Goal: Information Seeking & Learning: Learn about a topic

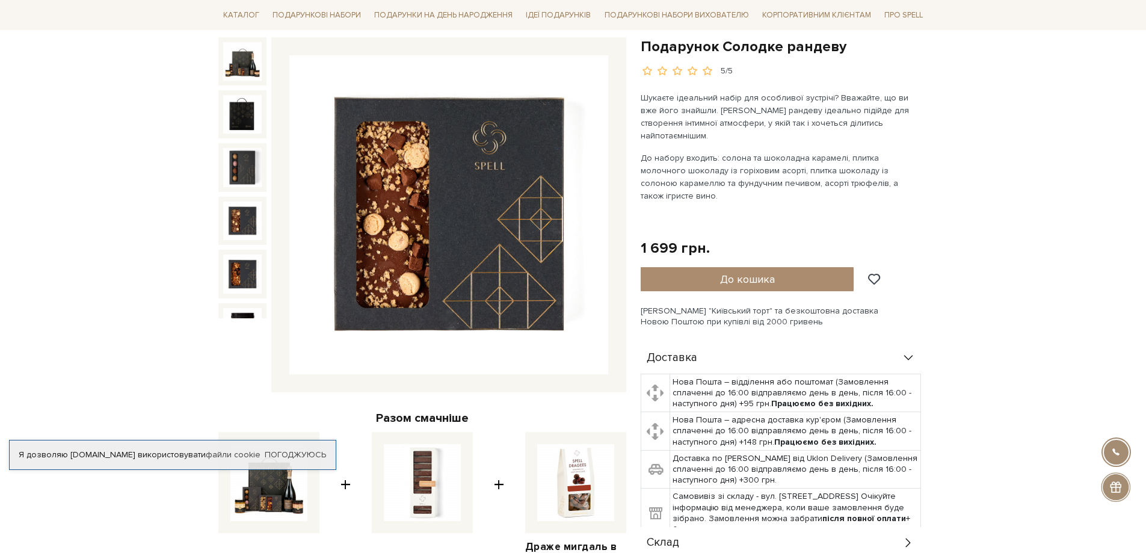
scroll to position [120, 0]
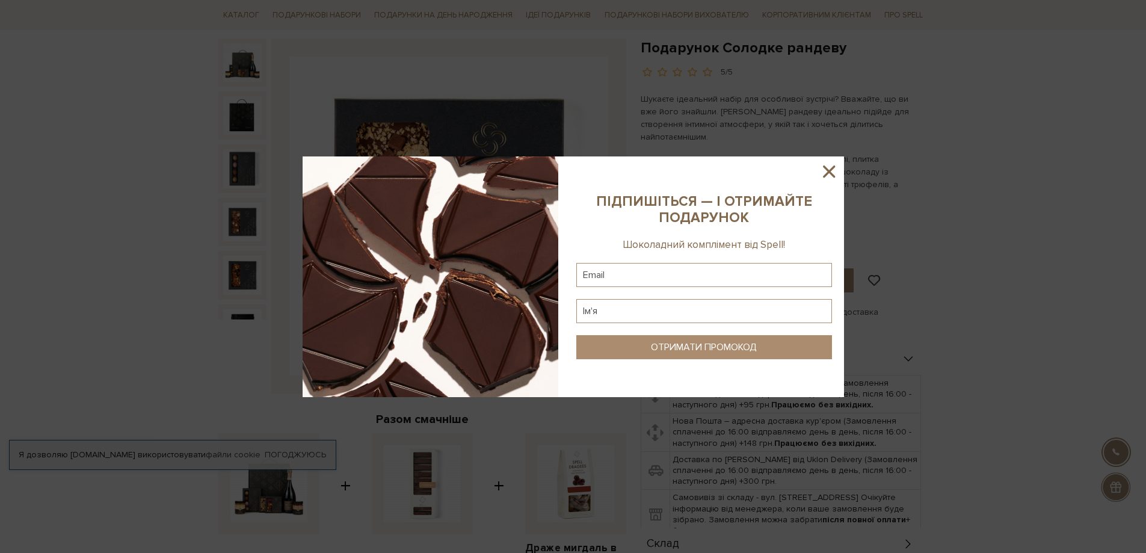
click at [839, 170] on icon at bounding box center [829, 171] width 20 height 20
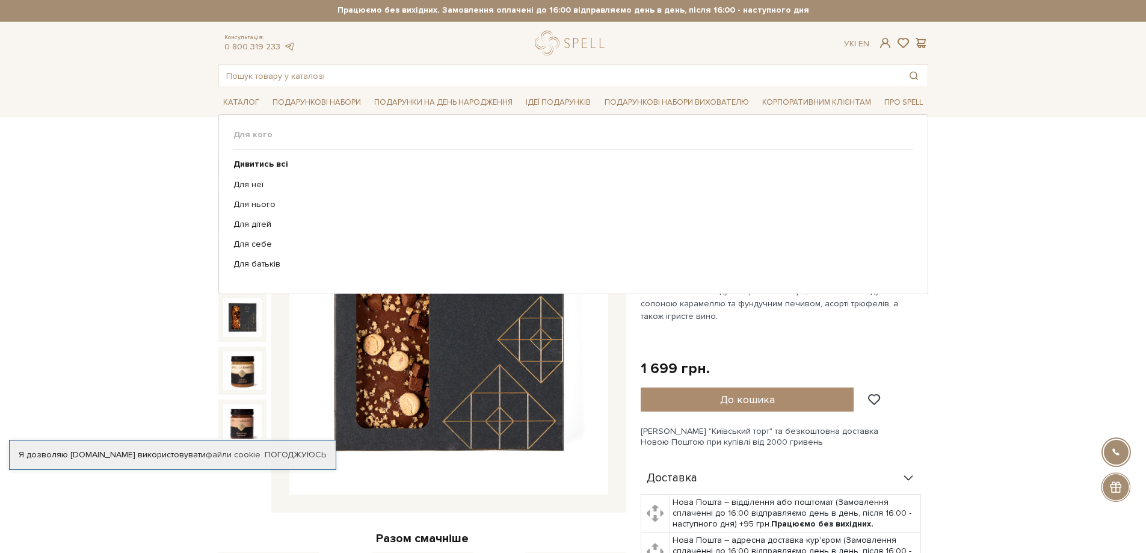
scroll to position [0, 0]
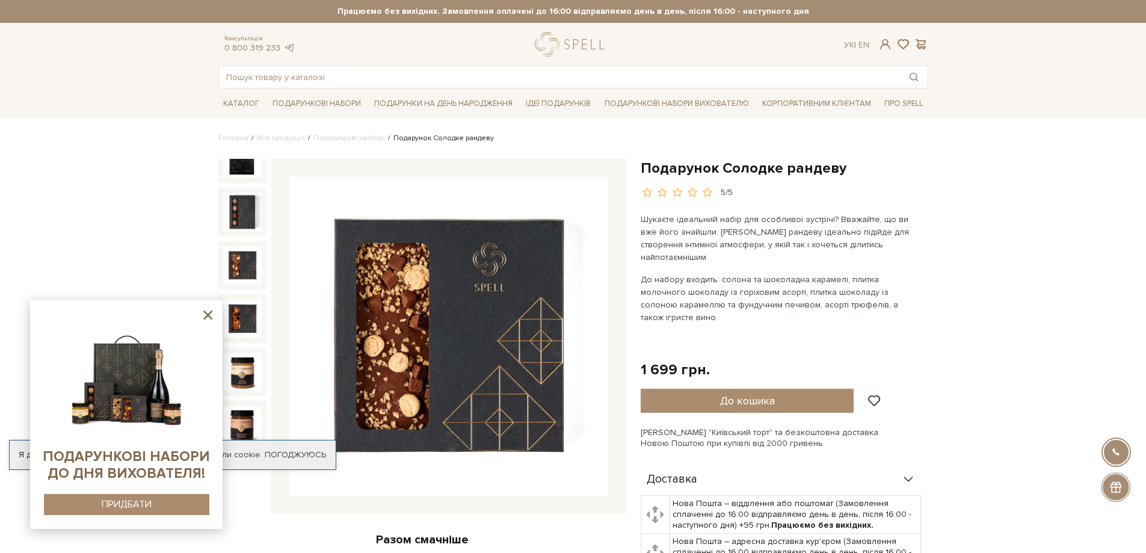
click at [208, 313] on icon at bounding box center [207, 315] width 15 height 15
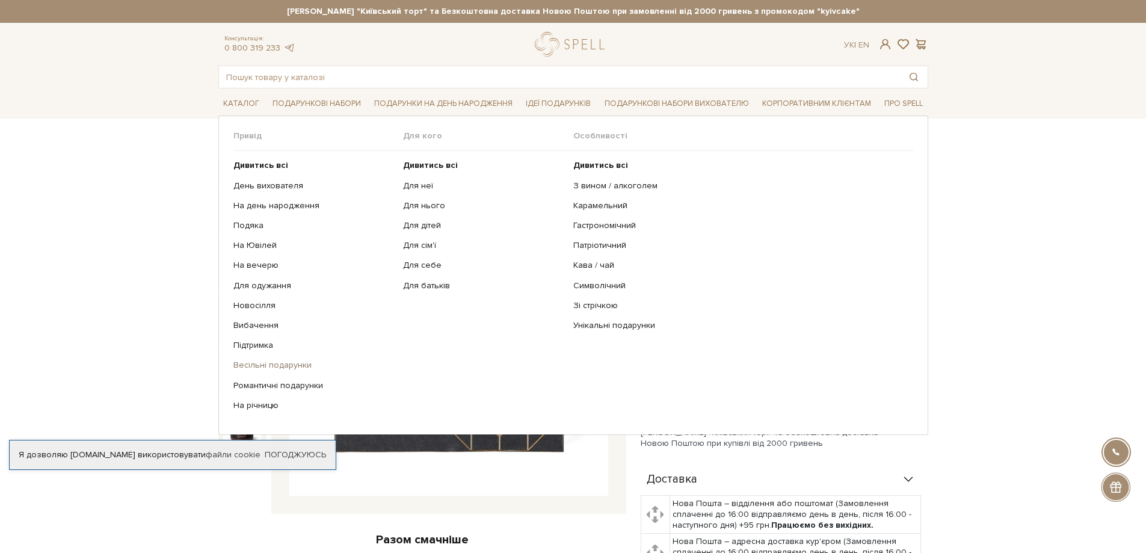
click at [283, 364] on link "Весільні подарунки" at bounding box center [313, 365] width 161 height 11
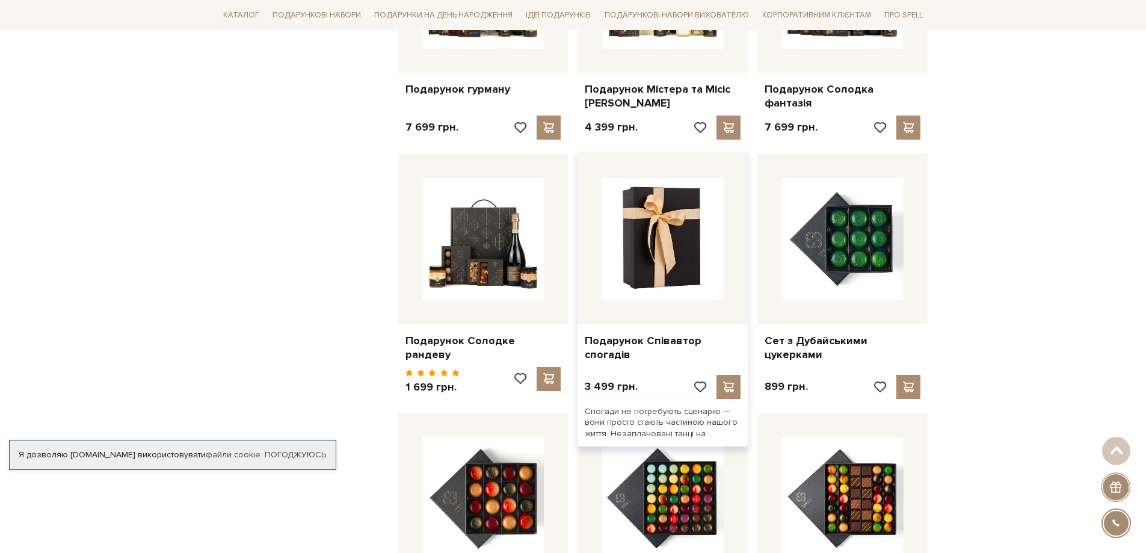
scroll to position [782, 0]
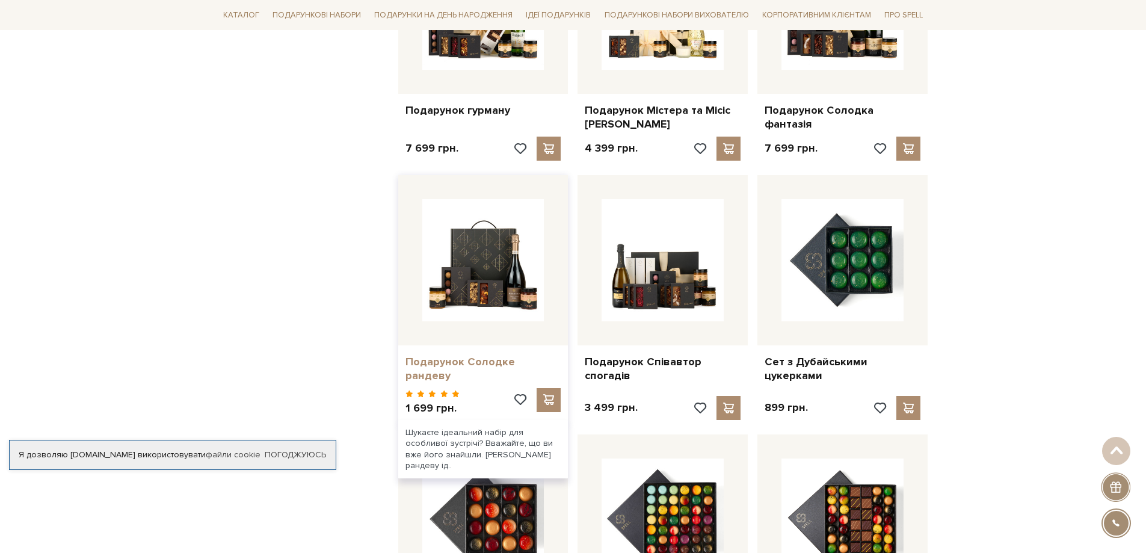
click at [457, 364] on link "Подарунок Солодке рандеву" at bounding box center [484, 369] width 156 height 28
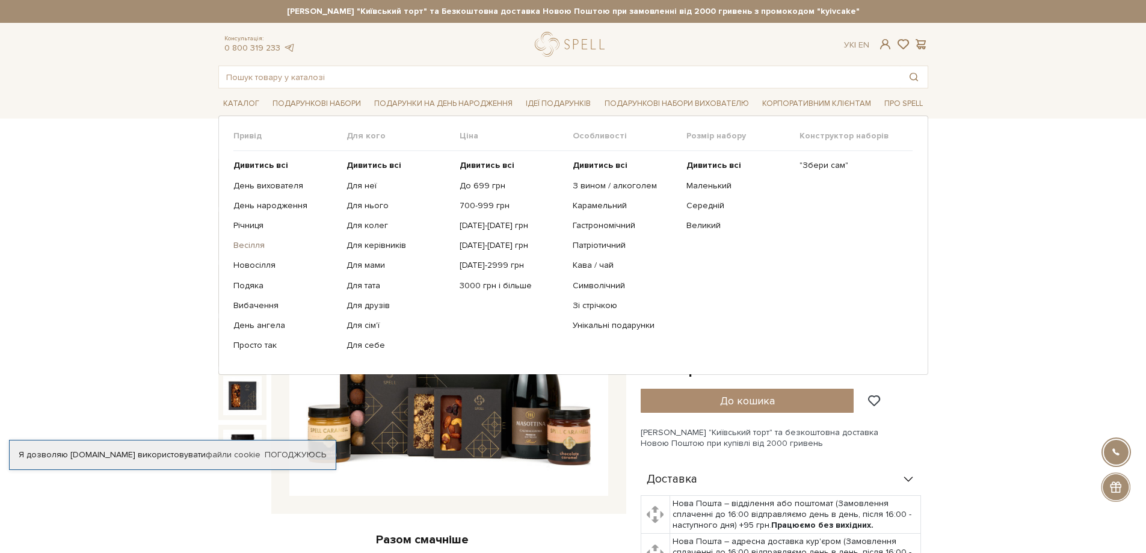
click at [249, 245] on link "Весілля" at bounding box center [285, 245] width 104 height 11
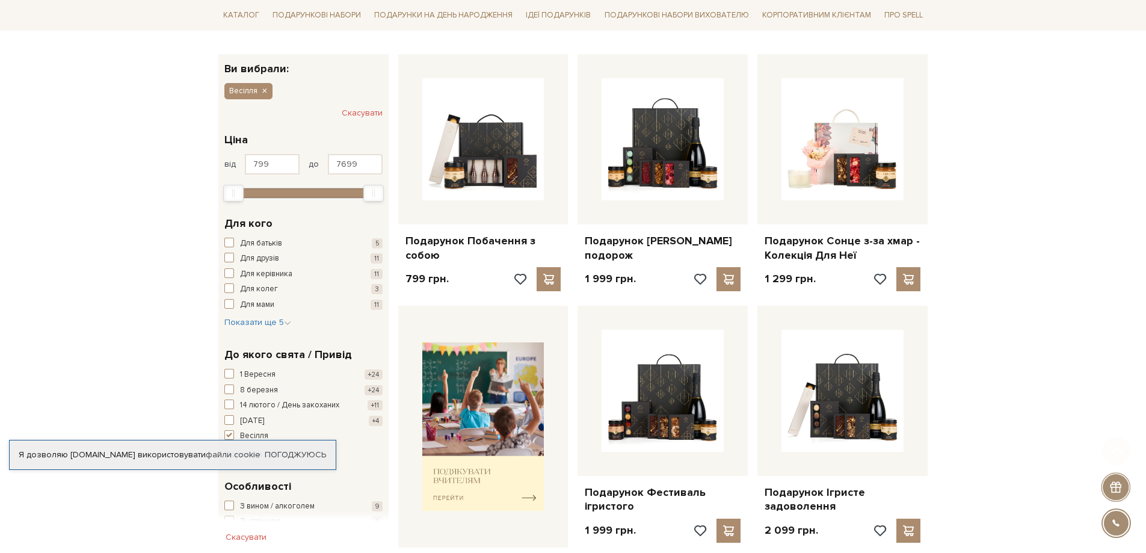
scroll to position [181, 0]
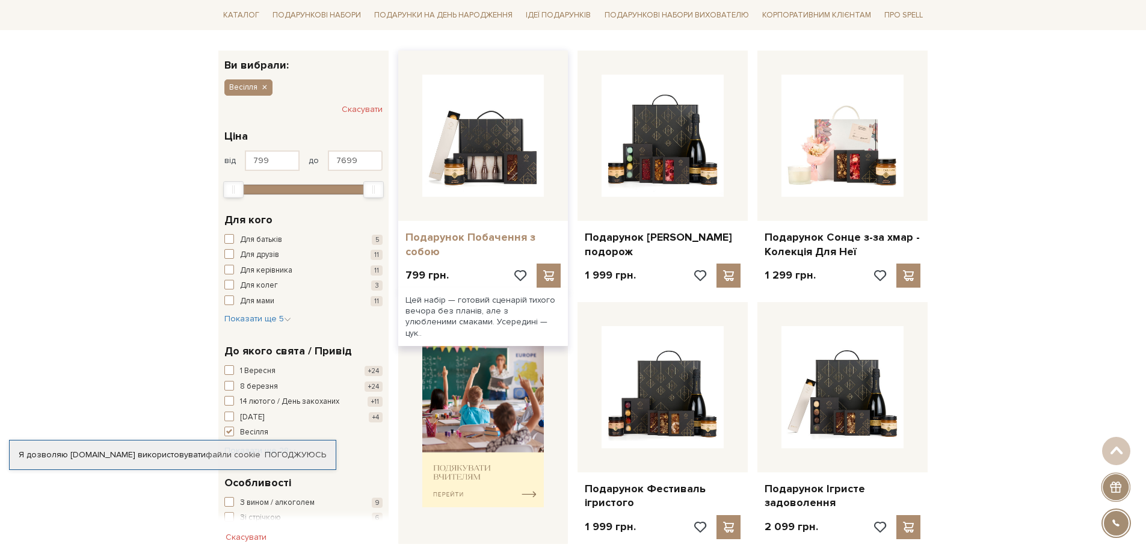
click at [477, 240] on link "Подарунок Побачення з собою" at bounding box center [484, 244] width 156 height 28
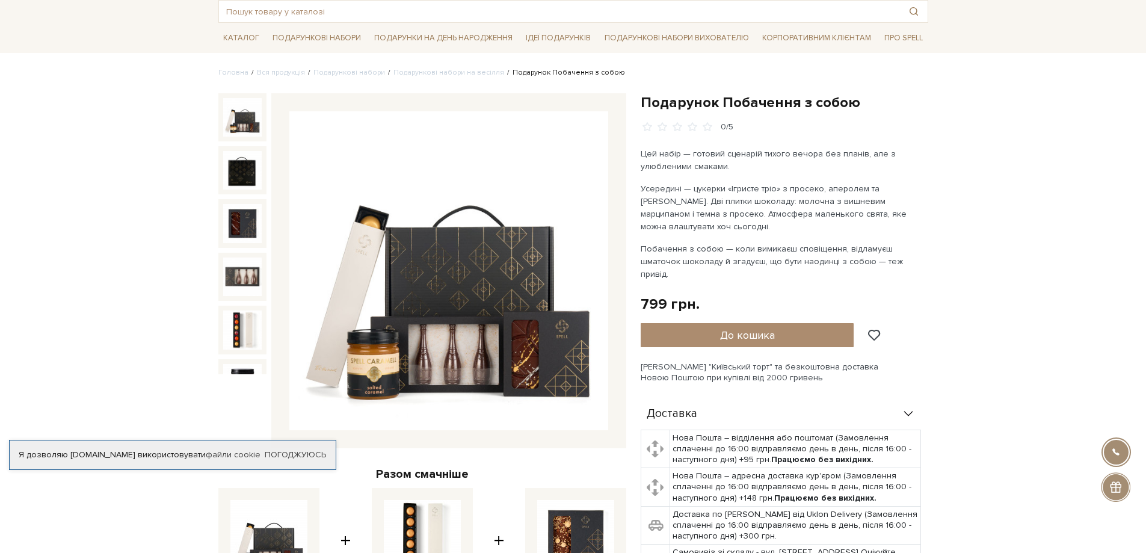
scroll to position [60, 0]
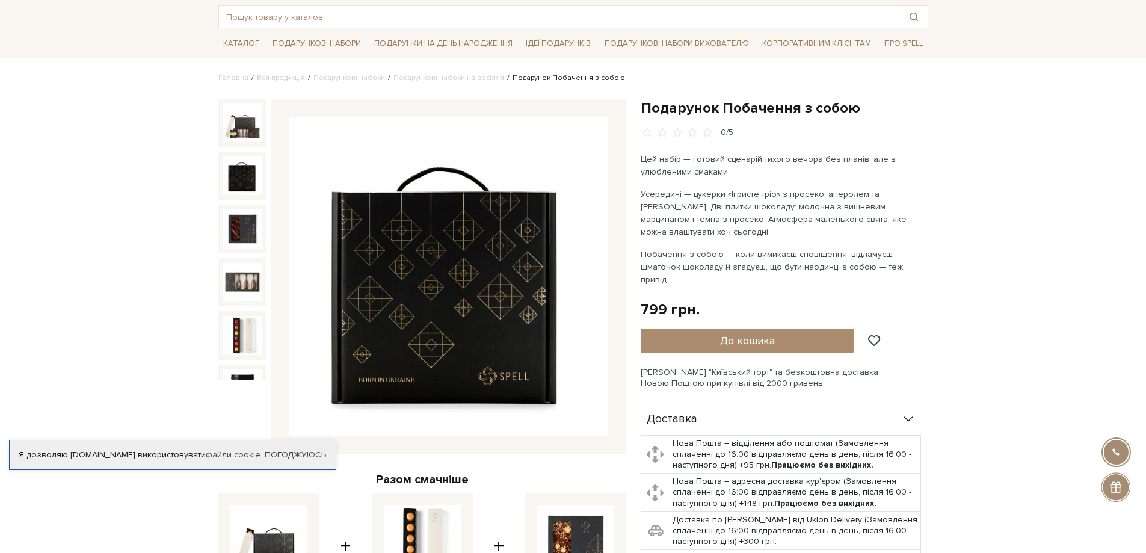
click at [237, 176] on img at bounding box center [242, 175] width 39 height 39
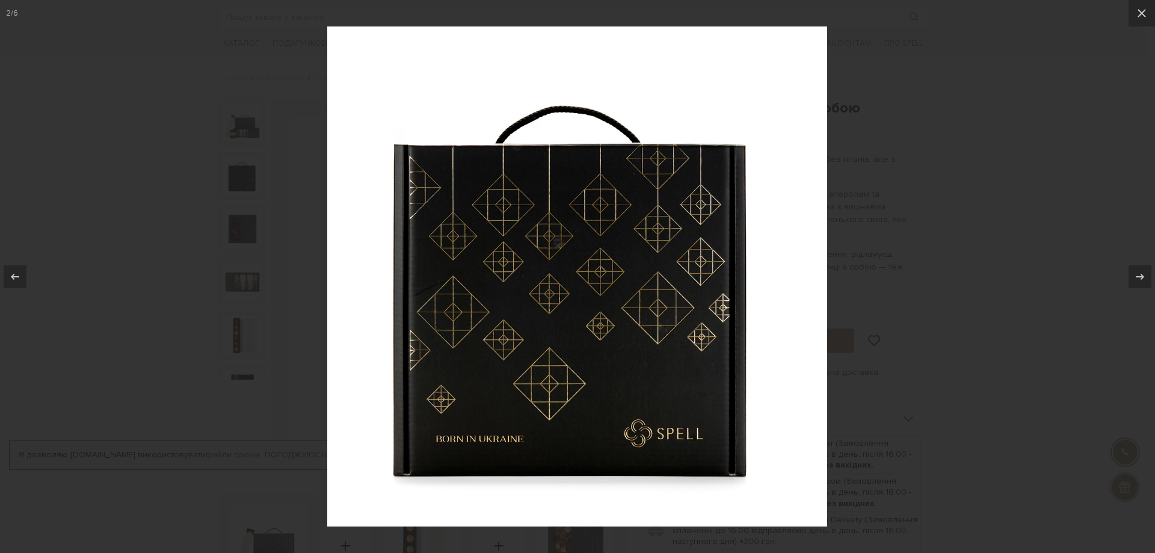
click at [239, 217] on div at bounding box center [577, 276] width 1155 height 553
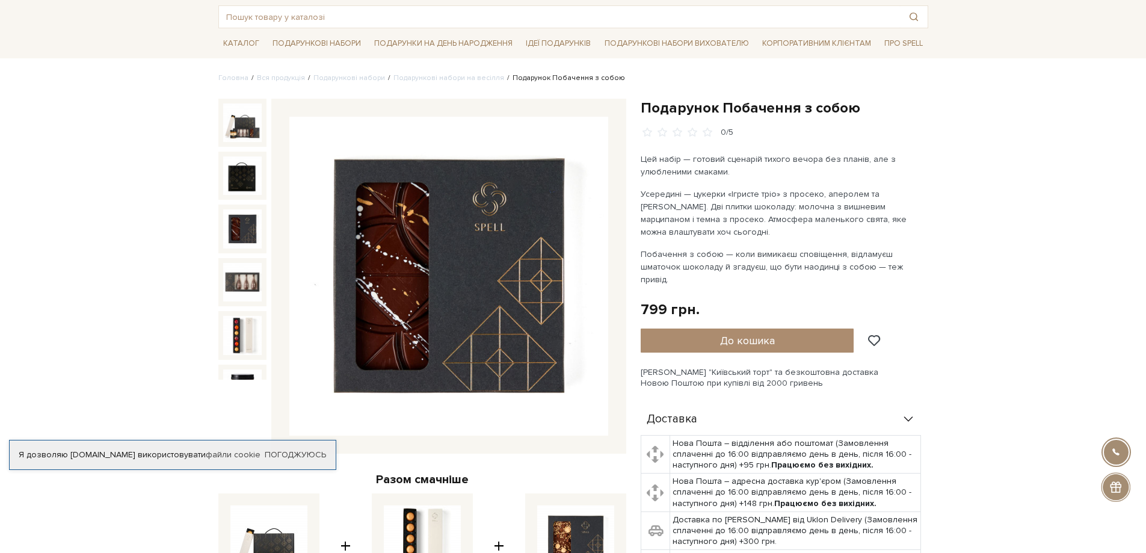
click at [242, 229] on img at bounding box center [242, 228] width 39 height 39
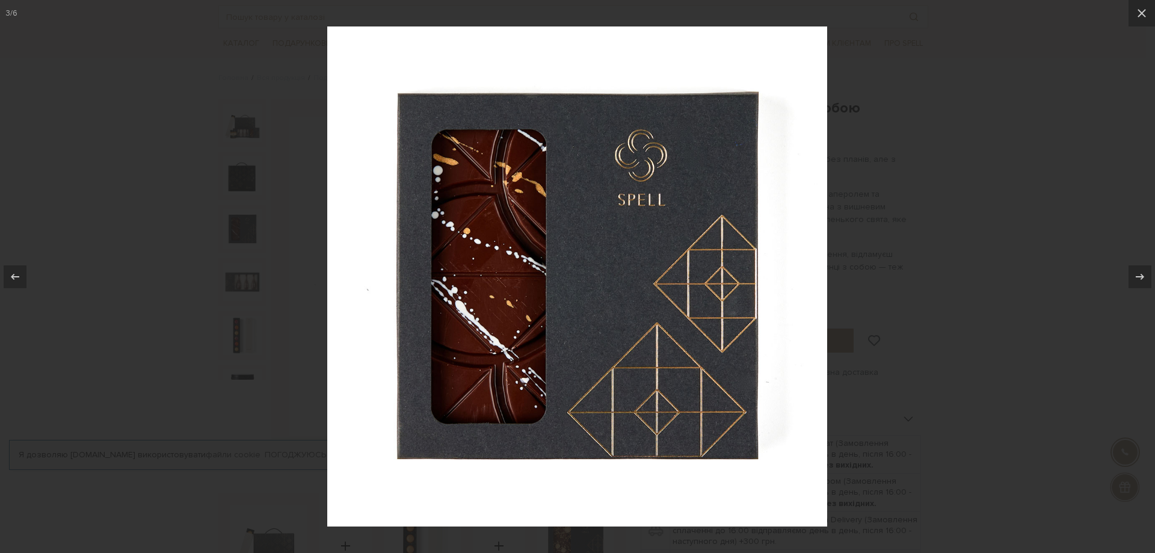
click at [241, 273] on div at bounding box center [577, 276] width 1155 height 553
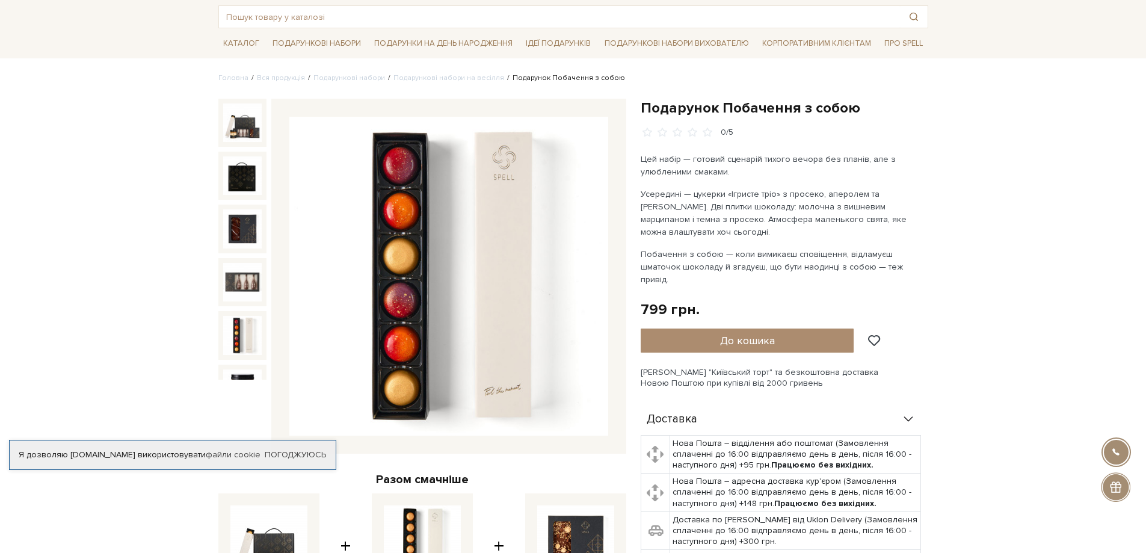
click at [244, 318] on img at bounding box center [242, 335] width 39 height 39
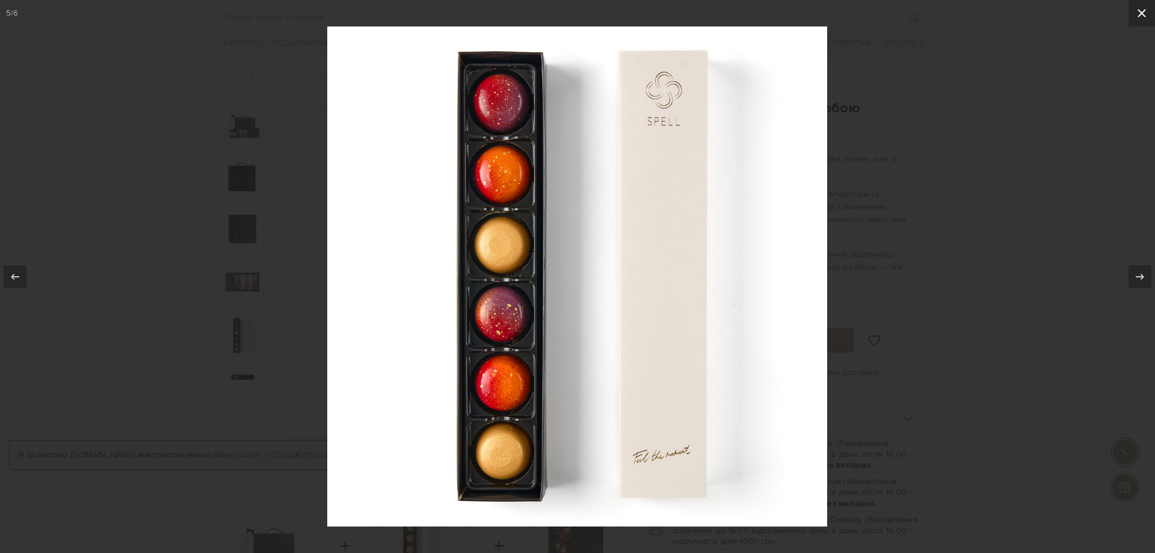
click at [1136, 12] on icon at bounding box center [1142, 13] width 14 height 14
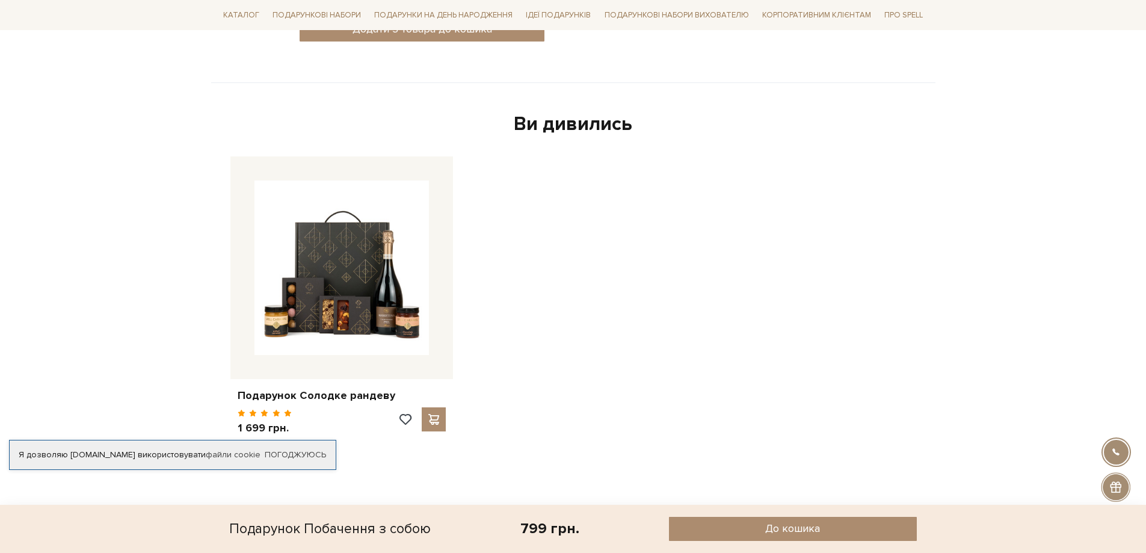
scroll to position [782, 0]
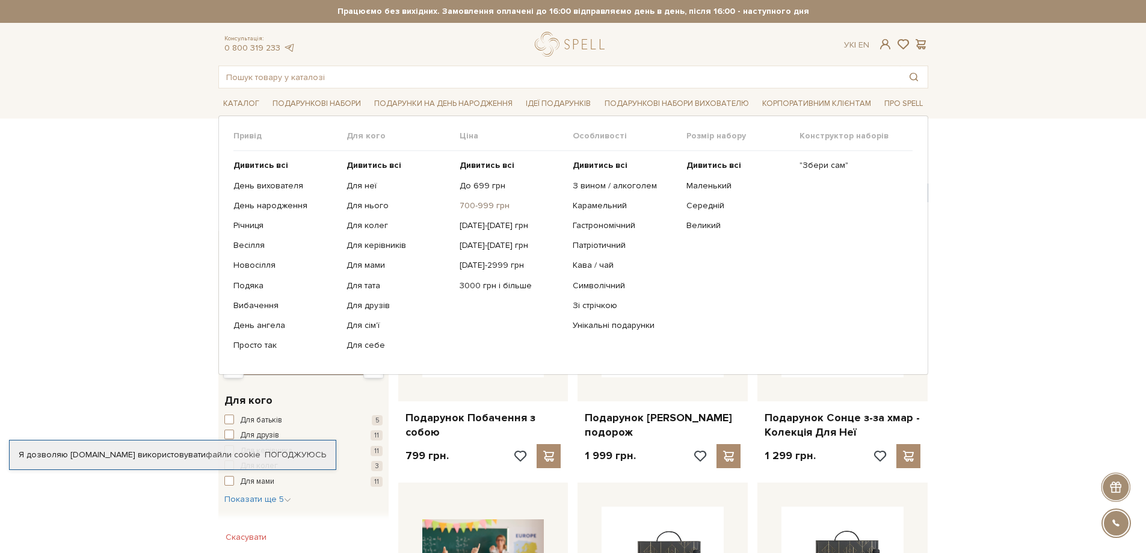
click at [492, 202] on link "700-999 грн" at bounding box center [512, 205] width 104 height 11
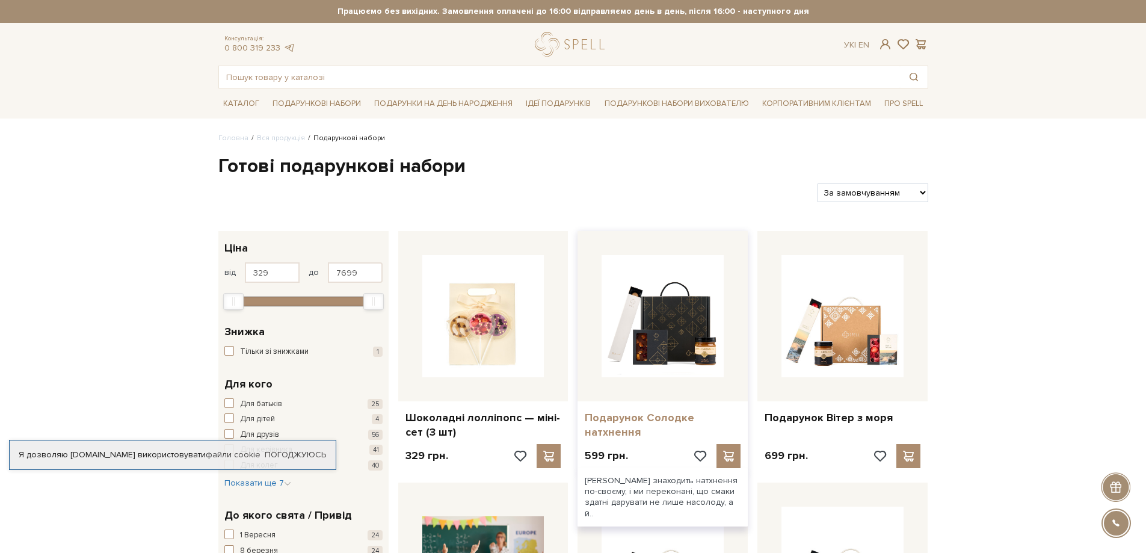
click at [620, 427] on link "Подарунок Солодке натхнення" at bounding box center [663, 425] width 156 height 28
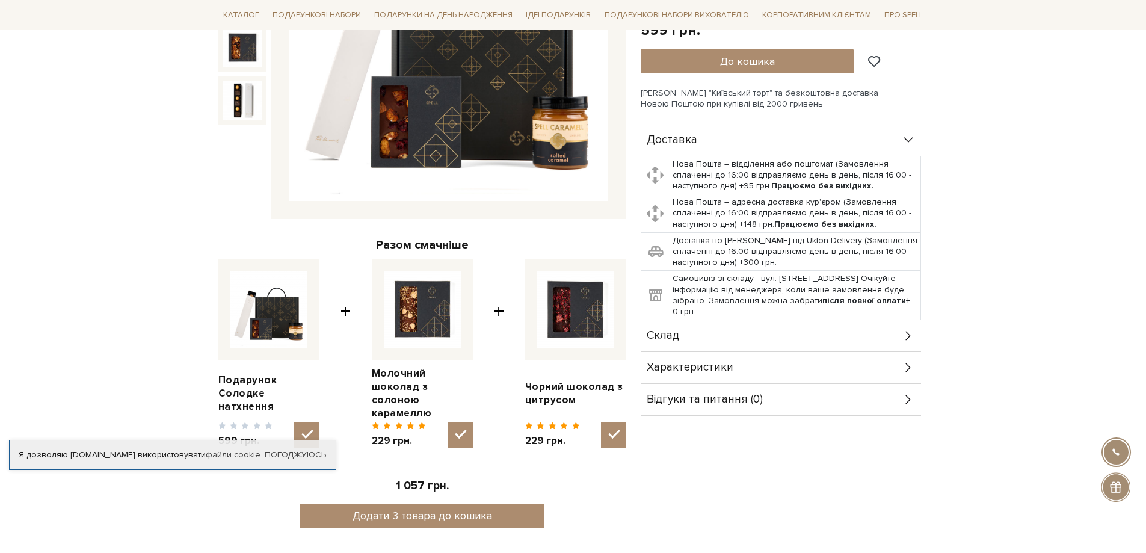
scroll to position [301, 0]
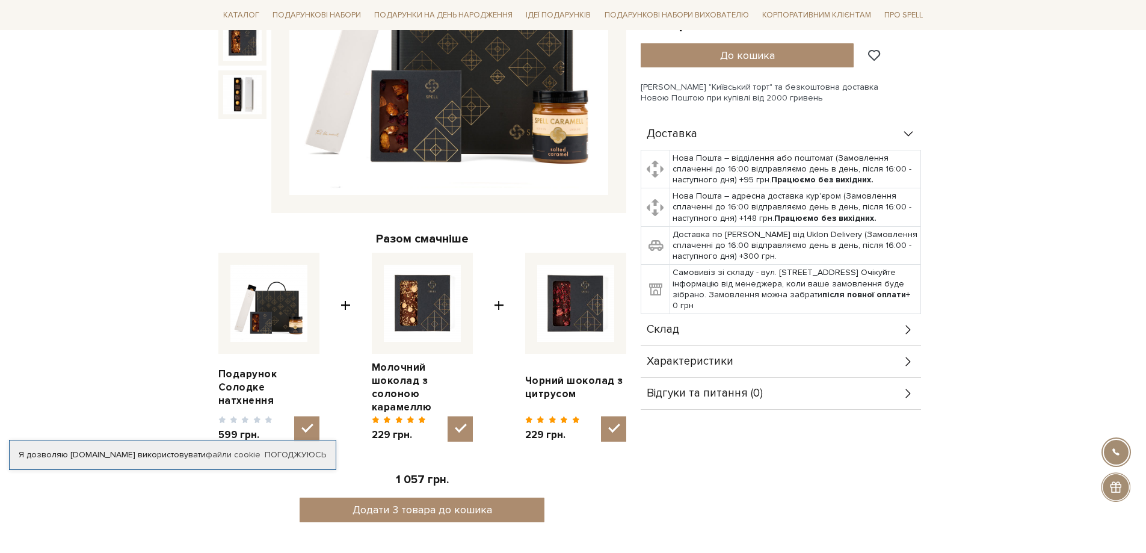
click at [831, 265] on td "Самовивіз зі складу - вул. [STREET_ADDRESS] Очікуйте інформацію від менеджера, …" at bounding box center [795, 289] width 251 height 49
click at [903, 323] on icon at bounding box center [908, 329] width 13 height 13
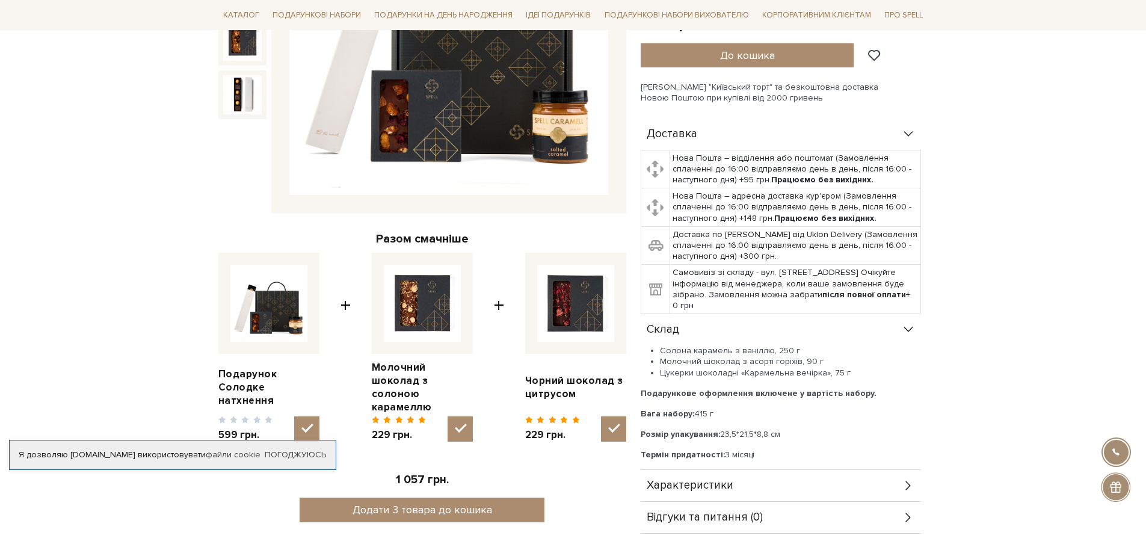
click at [856, 265] on td "Самовивіз зі складу - вул. [STREET_ADDRESS] Очікуйте інформацію від менеджера, …" at bounding box center [795, 289] width 251 height 49
click at [719, 265] on td "Самовивіз зі складу - вул. Велика Кільцева, 4-А. Очікуйте інформацію від менедж…" at bounding box center [795, 289] width 251 height 49
drag, startPoint x: 770, startPoint y: 258, endPoint x: 858, endPoint y: 261, distance: 87.3
click at [858, 265] on td "Самовивіз зі складу - вул. Велика Кільцева, 4-А. Очікуйте інформацію від менедж…" at bounding box center [795, 289] width 251 height 49
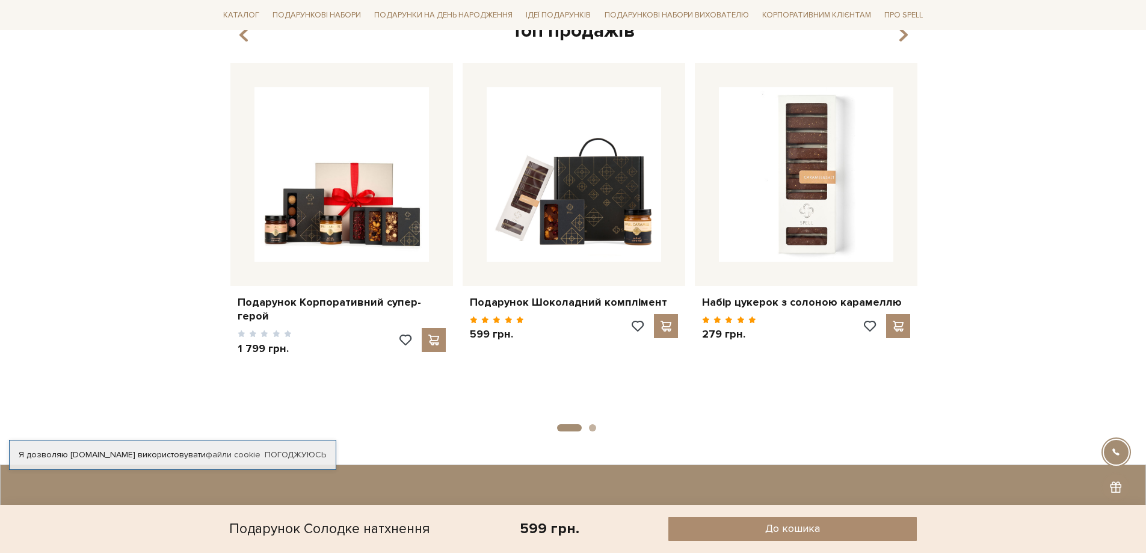
scroll to position [1660, 0]
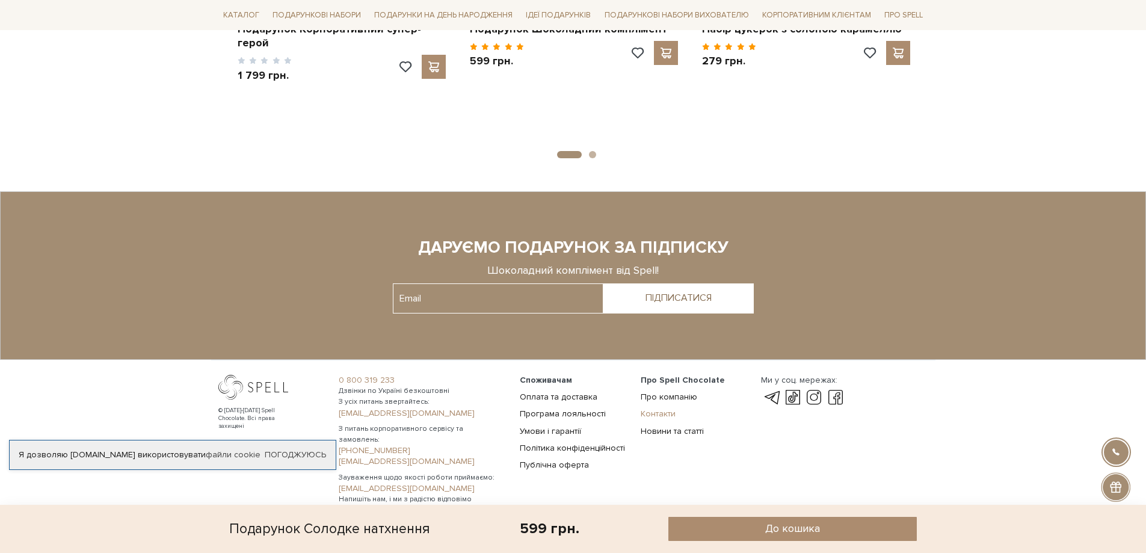
click at [660, 409] on link "Контакти" at bounding box center [658, 414] width 35 height 10
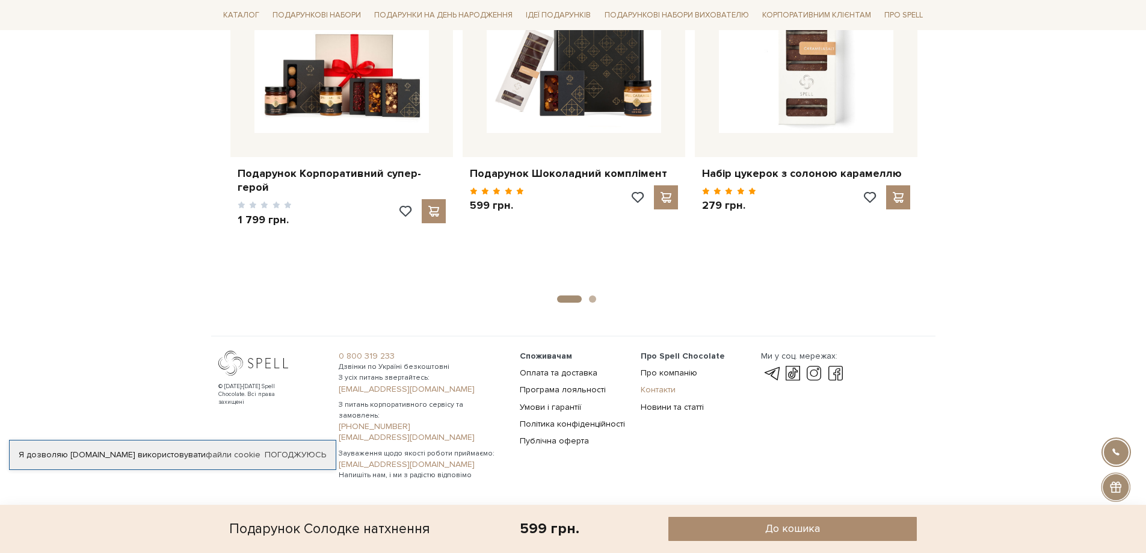
scroll to position [1491, 0]
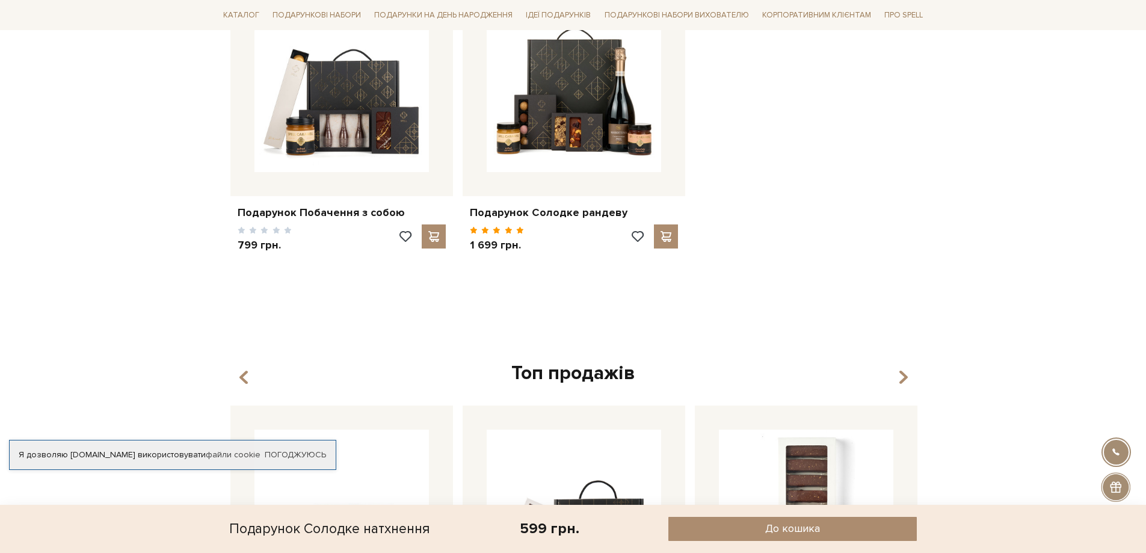
scroll to position [1010, 0]
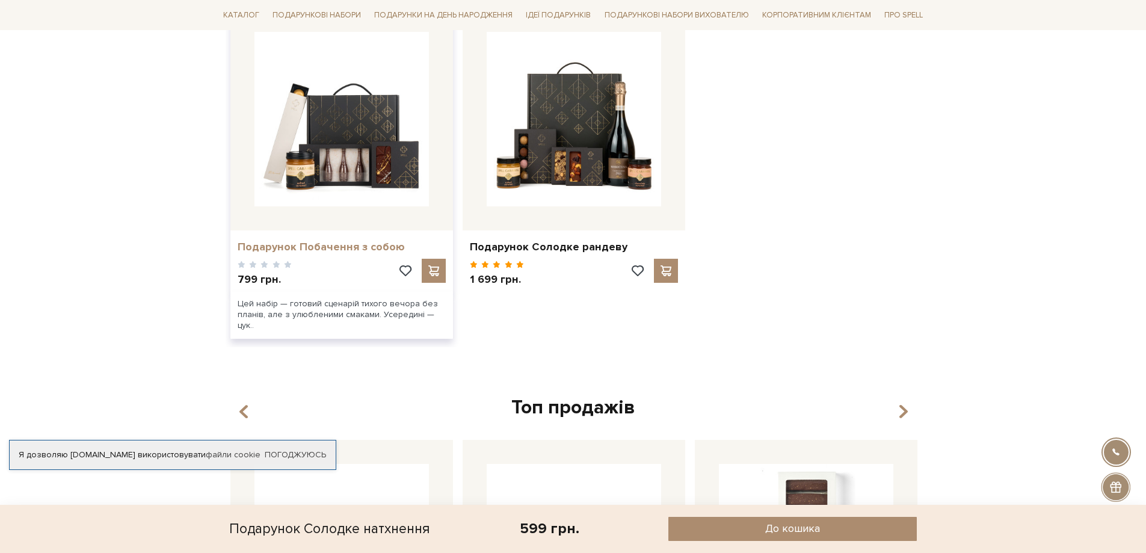
click at [357, 240] on link "Подарунок Побачення з собою" at bounding box center [342, 247] width 208 height 14
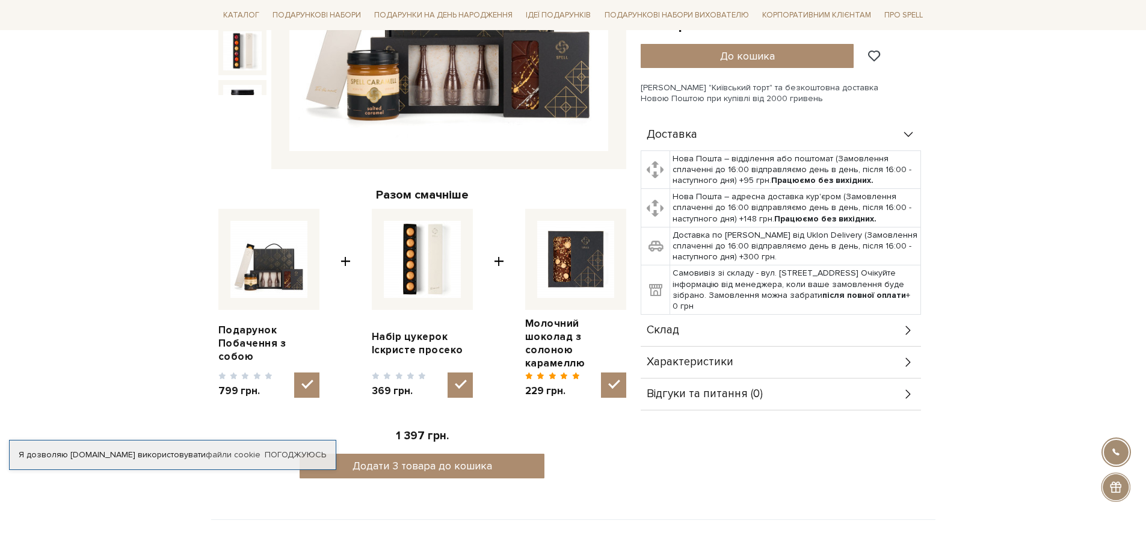
scroll to position [361, 0]
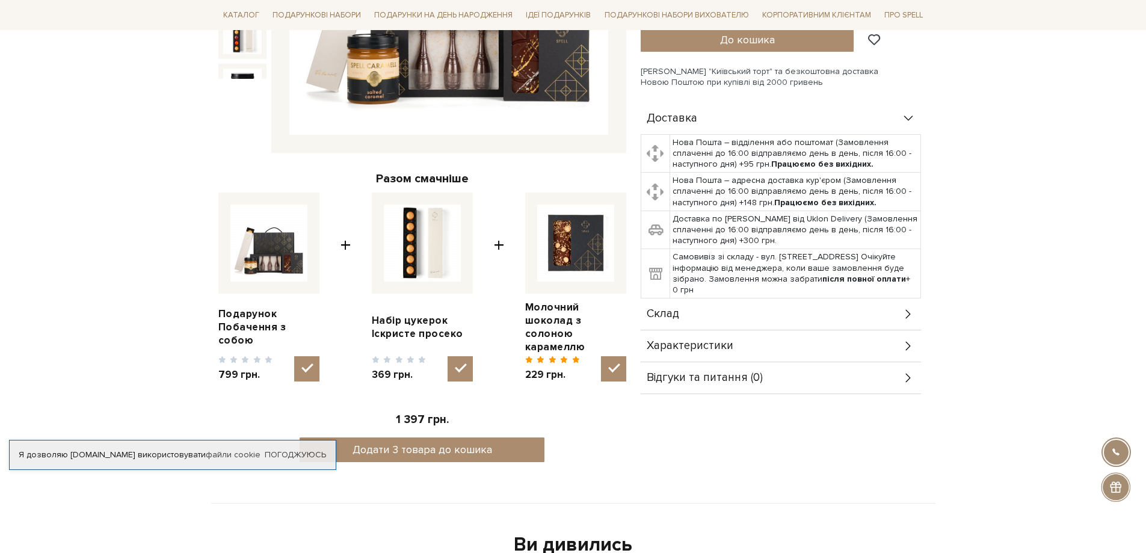
click at [868, 274] on b "після повної оплати" at bounding box center [865, 279] width 84 height 10
click at [770, 249] on td "Самовивіз зі складу - вул. Велика Кільцева, 4-А. Очікуйте інформацію від менедж…" at bounding box center [795, 273] width 251 height 49
click at [913, 112] on icon at bounding box center [908, 118] width 13 height 13
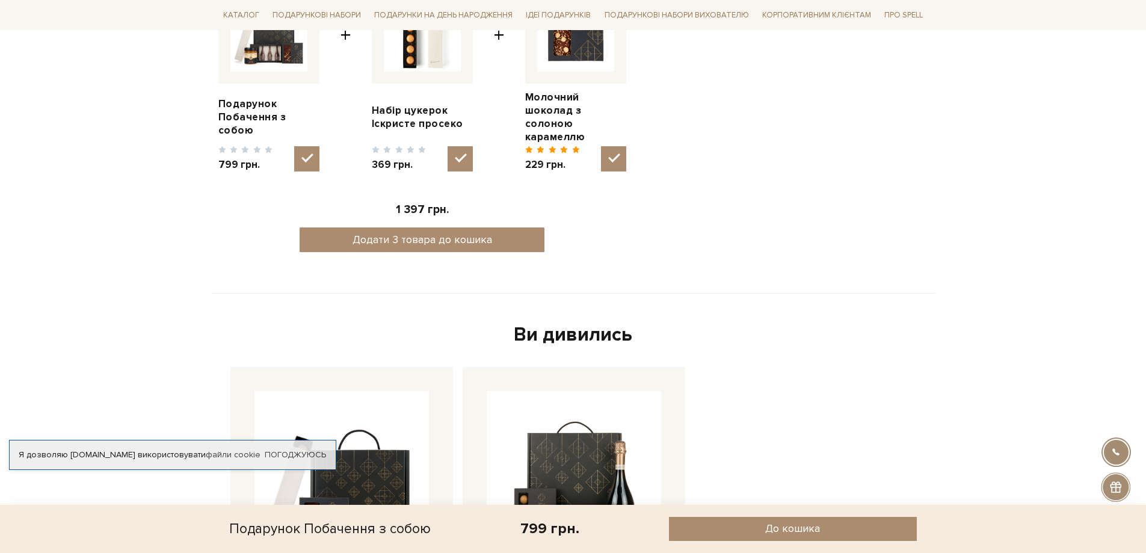
scroll to position [602, 0]
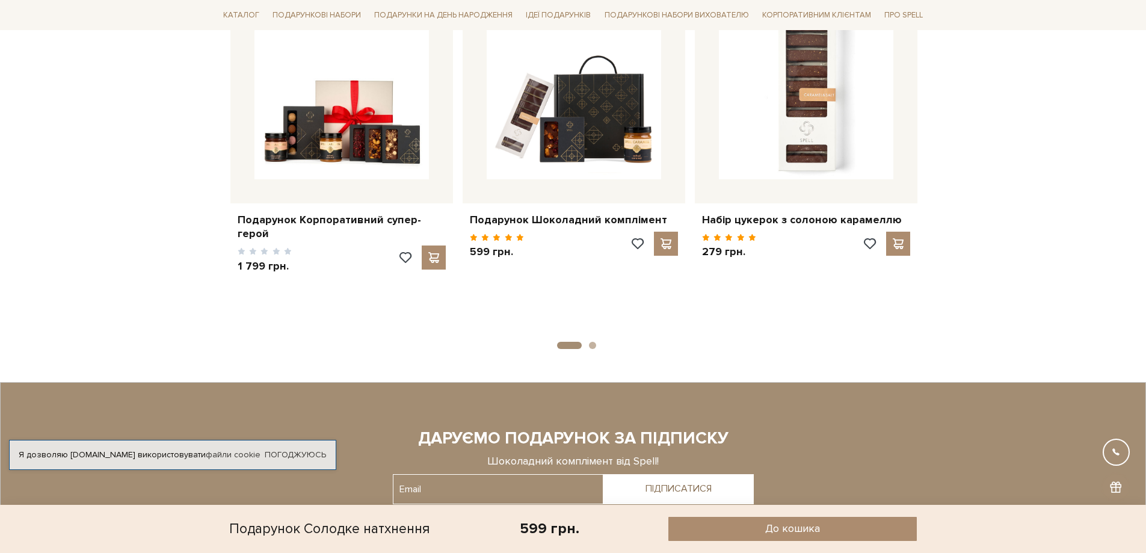
scroll to position [1491, 0]
